Goal: Navigation & Orientation: Find specific page/section

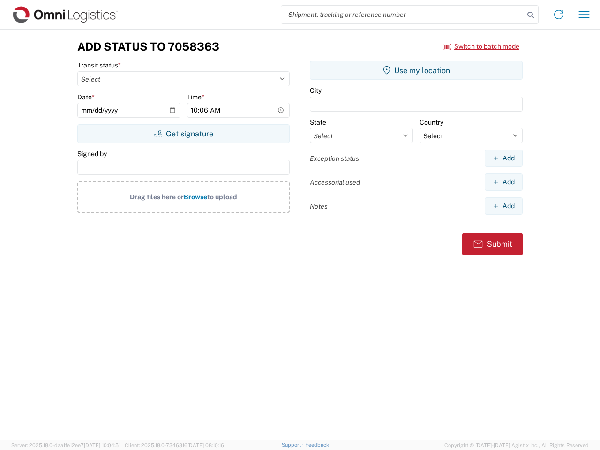
click at [402, 15] on input "search" at bounding box center [402, 15] width 243 height 18
click at [530, 15] on icon at bounding box center [530, 14] width 13 height 13
click at [558, 15] on icon at bounding box center [558, 14] width 15 height 15
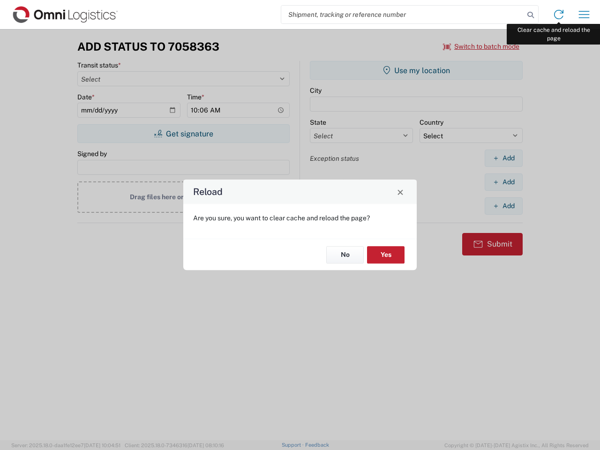
click at [584, 15] on div "Reload Are you sure, you want to clear cache and reload the page? No Yes" at bounding box center [300, 225] width 600 height 450
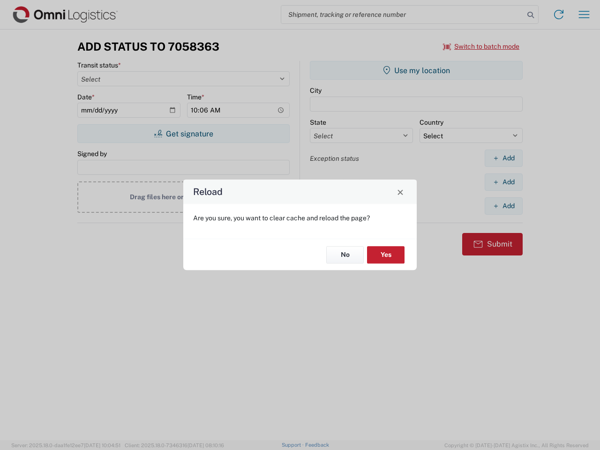
click at [481, 46] on div "Reload Are you sure, you want to clear cache and reload the page? No Yes" at bounding box center [300, 225] width 600 height 450
click at [183, 134] on div "Reload Are you sure, you want to clear cache and reload the page? No Yes" at bounding box center [300, 225] width 600 height 450
click at [416, 70] on div "Reload Are you sure, you want to clear cache and reload the page? No Yes" at bounding box center [300, 225] width 600 height 450
click at [503, 158] on div "Reload Are you sure, you want to clear cache and reload the page? No Yes" at bounding box center [300, 225] width 600 height 450
click at [503, 182] on div "Reload Are you sure, you want to clear cache and reload the page? No Yes" at bounding box center [300, 225] width 600 height 450
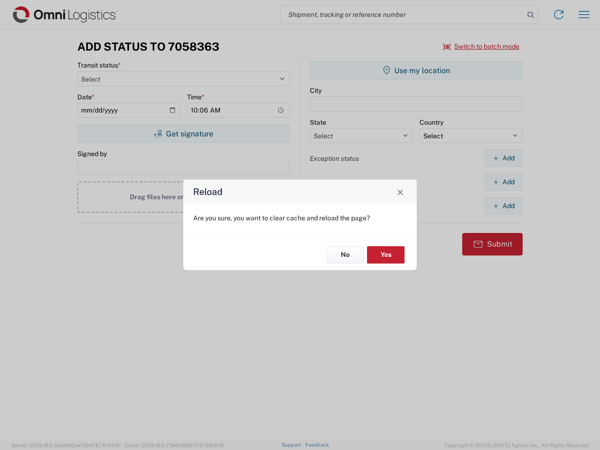
click at [503, 206] on div "Reload Are you sure, you want to clear cache and reload the page? No Yes" at bounding box center [300, 225] width 600 height 450
